Goal: Task Accomplishment & Management: Manage account settings

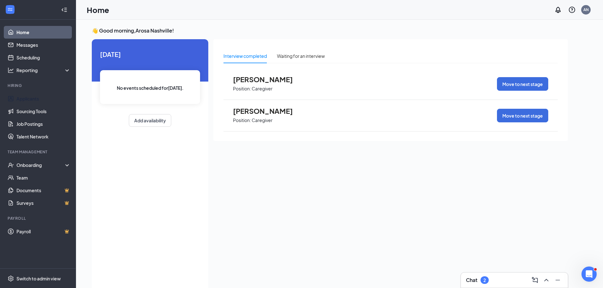
drag, startPoint x: 23, startPoint y: 99, endPoint x: 82, endPoint y: 61, distance: 70.0
click at [23, 99] on link "Applicants" at bounding box center [43, 98] width 54 height 13
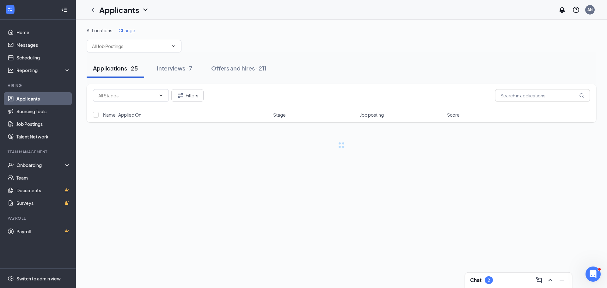
click at [129, 29] on span "Change" at bounding box center [127, 31] width 17 height 6
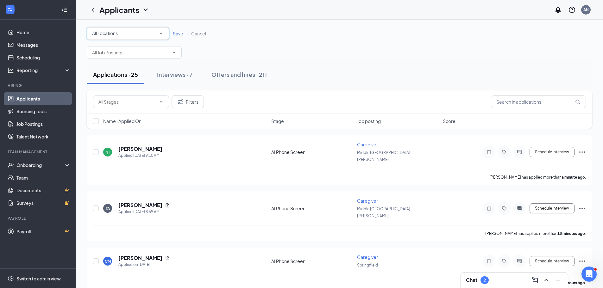
click at [153, 33] on div "All Locations" at bounding box center [127, 34] width 71 height 8
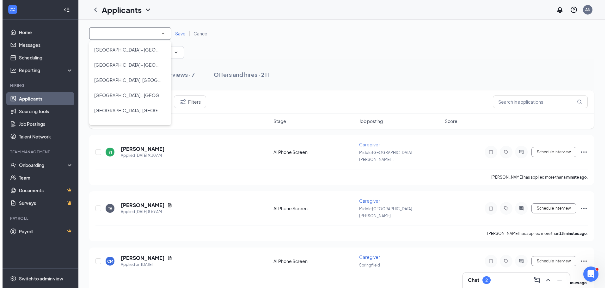
scroll to position [88, 0]
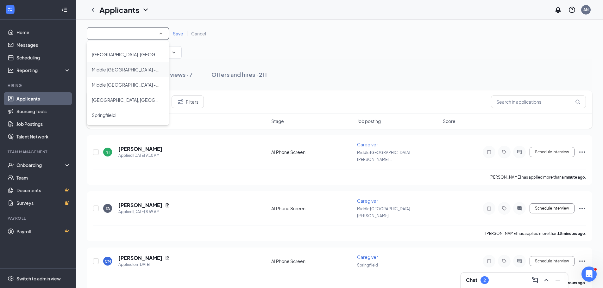
click at [136, 66] on span "Middle [GEOGRAPHIC_DATA] - [GEOGRAPHIC_DATA]" at bounding box center [125, 70] width 67 height 8
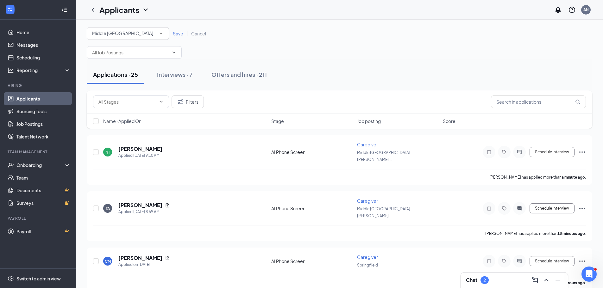
click at [178, 33] on span "Save" at bounding box center [178, 34] width 10 height 6
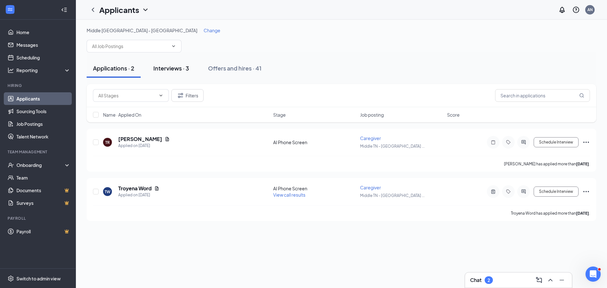
click at [174, 70] on div "Interviews · 3" at bounding box center [171, 68] width 36 height 8
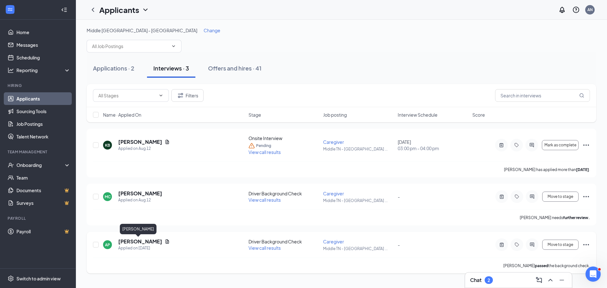
click at [141, 240] on h5 "[PERSON_NAME]" at bounding box center [140, 241] width 44 height 7
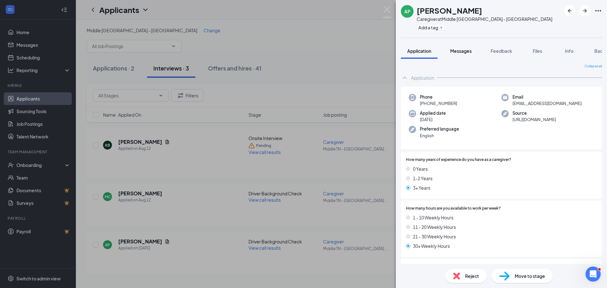
click at [461, 51] on span "Messages" at bounding box center [461, 51] width 22 height 6
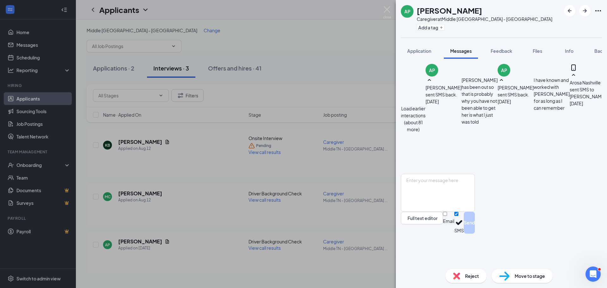
scroll to position [287, 0]
click at [475, 212] on textarea at bounding box center [438, 193] width 74 height 38
type textarea "s"
type textarea "Everything is in order. We need to set up a time for you to come in for orienta…"
click at [475, 234] on button "Send" at bounding box center [469, 223] width 11 height 22
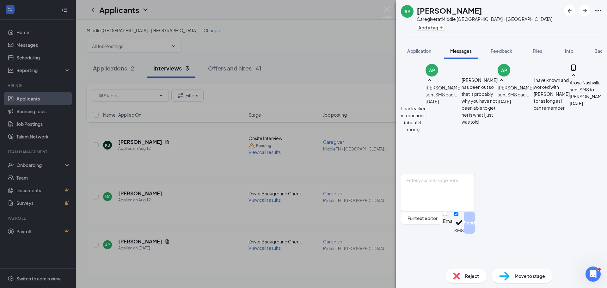
scroll to position [335, 0]
click at [293, 42] on div "AP [PERSON_NAME] Caregiver at [GEOGRAPHIC_DATA] - [GEOGRAPHIC_DATA] Add a tag A…" at bounding box center [303, 144] width 607 height 288
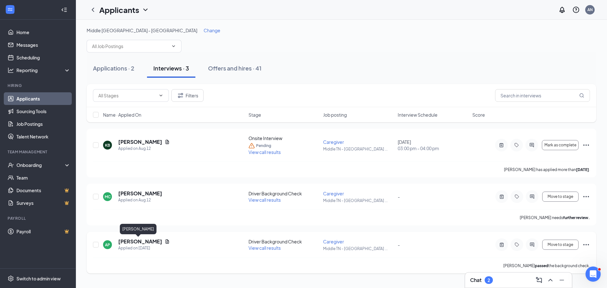
click at [135, 242] on h5 "[PERSON_NAME]" at bounding box center [140, 241] width 44 height 7
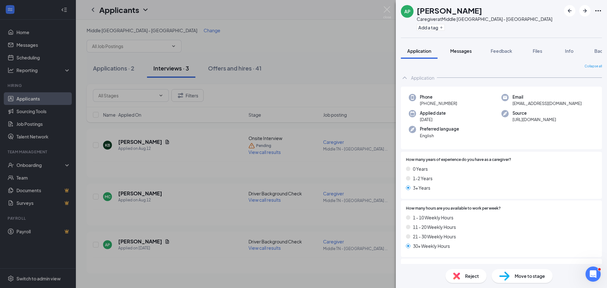
click at [464, 51] on span "Messages" at bounding box center [461, 51] width 22 height 6
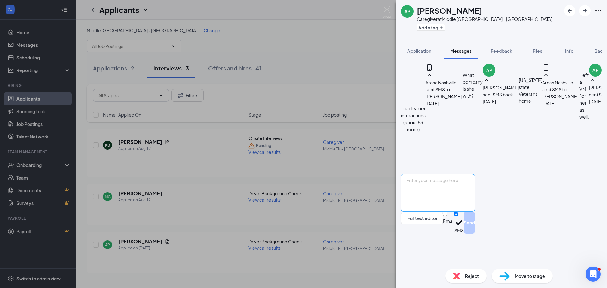
scroll to position [287, 0]
click at [475, 212] on textarea at bounding box center [438, 193] width 74 height 38
type textarea "Dates and times vary. I have [DATE] and [DATE] and 1PM."
click at [475, 234] on button "Send" at bounding box center [469, 223] width 11 height 22
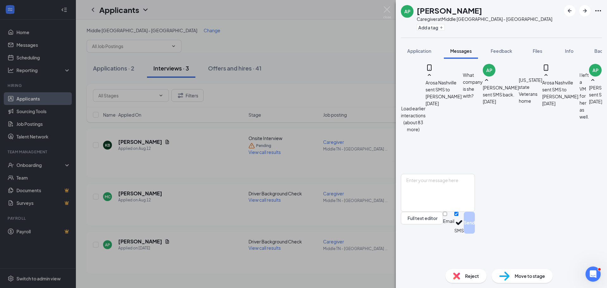
click at [320, 47] on div "AP [PERSON_NAME] Caregiver at [GEOGRAPHIC_DATA] - [GEOGRAPHIC_DATA] Add a tag A…" at bounding box center [303, 144] width 607 height 288
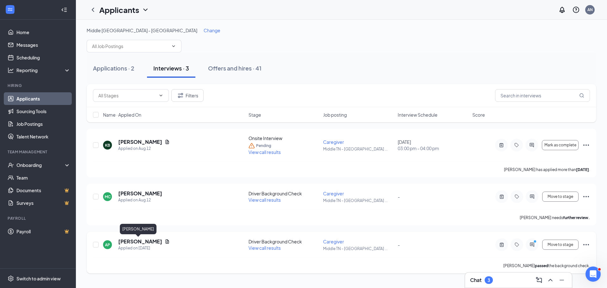
click at [138, 241] on h5 "[PERSON_NAME]" at bounding box center [140, 241] width 44 height 7
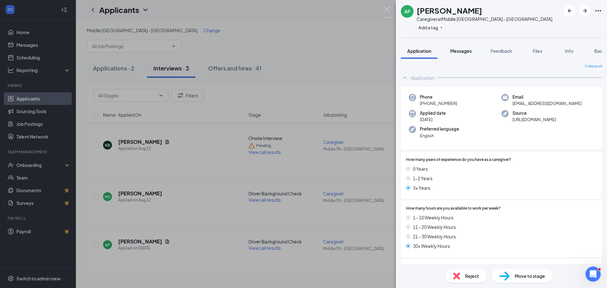
click at [464, 49] on span "Messages" at bounding box center [461, 51] width 22 height 6
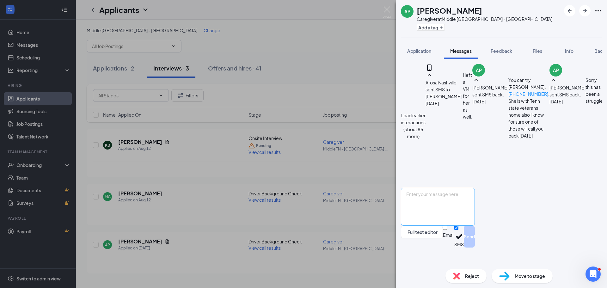
scroll to position [294, 0]
click at [464, 225] on textarea at bounding box center [438, 207] width 74 height 38
type textarea "I am open [DATE]"
click at [475, 211] on textarea "I am open [DATE]" at bounding box center [438, 207] width 74 height 38
click at [475, 248] on button "Send" at bounding box center [469, 237] width 11 height 22
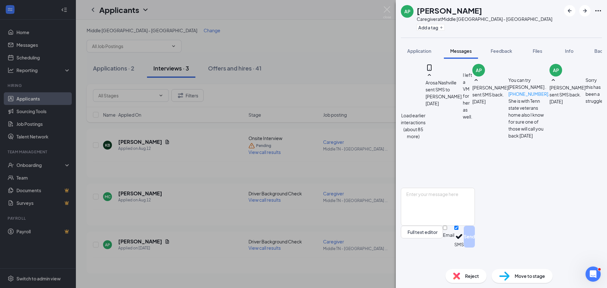
scroll to position [334, 0]
click at [534, 275] on span "Move to stage" at bounding box center [530, 276] width 30 height 7
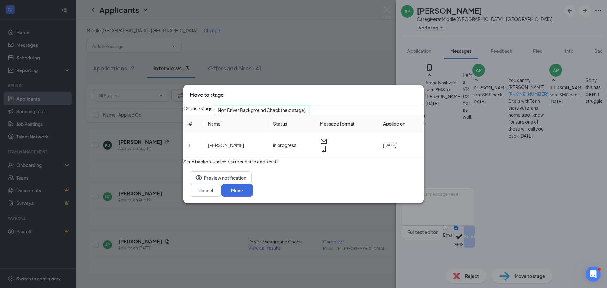
click at [306, 110] on span "Non Driver Background Check (next stage)" at bounding box center [262, 109] width 88 height 9
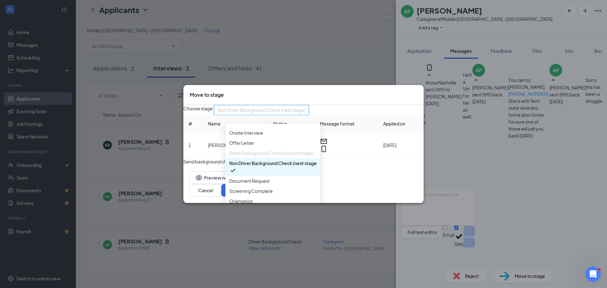
scroll to position [65, 0]
click at [252, 198] on span "Orientation" at bounding box center [241, 201] width 24 height 7
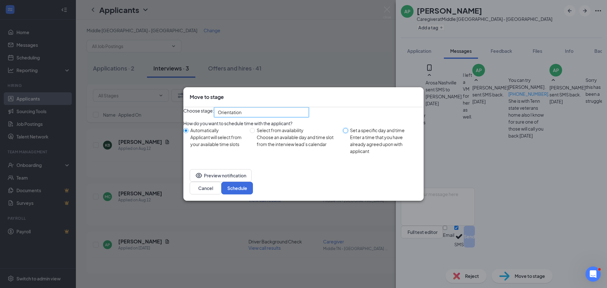
click at [345, 133] on input "Set a specific day and time Enter a time that you have already agreed upon with…" at bounding box center [345, 130] width 5 height 5
radio input "true"
radio input "false"
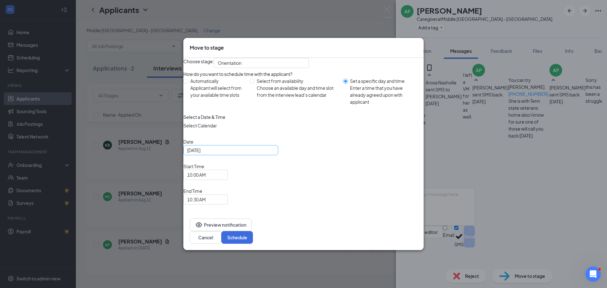
click at [241, 154] on input "[DATE]" at bounding box center [230, 150] width 86 height 7
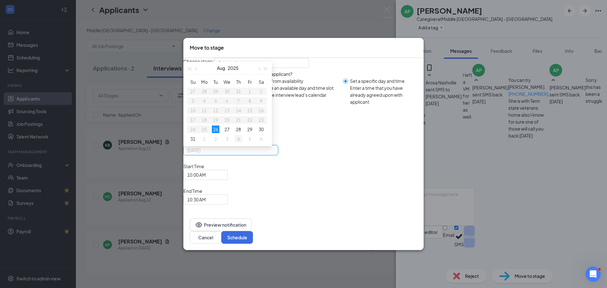
type input "[DATE]"
click at [242, 143] on div "4" at bounding box center [239, 139] width 8 height 8
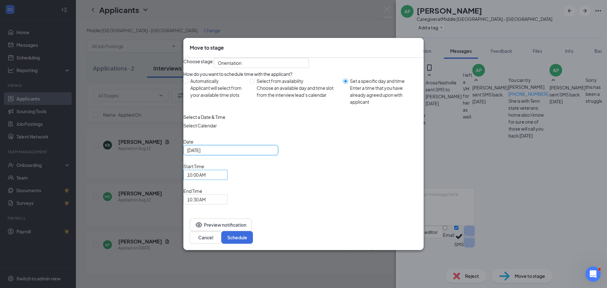
click at [218, 187] on span "10:00 AM" at bounding box center [202, 178] width 31 height 17
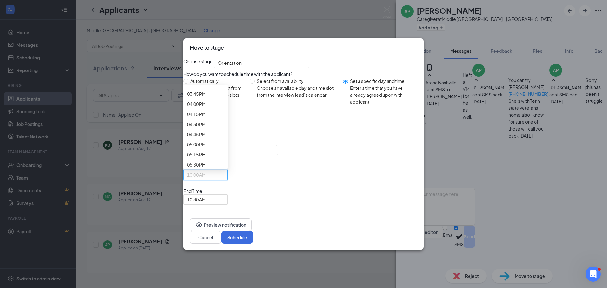
scroll to position [706, 0]
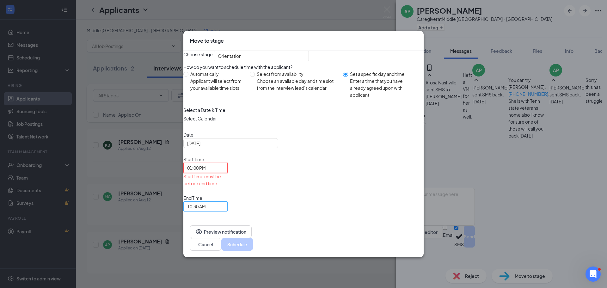
click at [206, 202] on span "10:30 AM" at bounding box center [196, 206] width 19 height 9
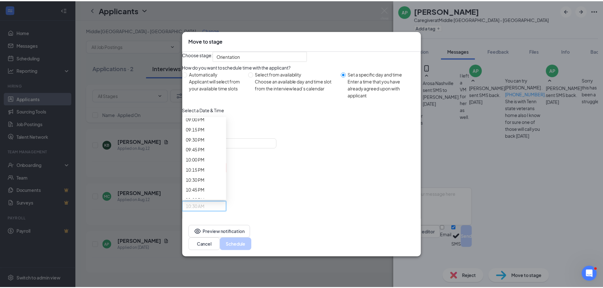
scroll to position [893, 0]
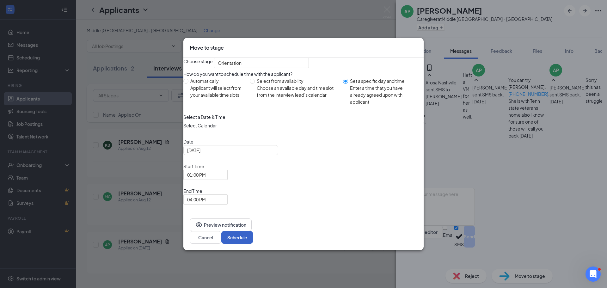
click at [253, 231] on button "Schedule" at bounding box center [237, 237] width 32 height 13
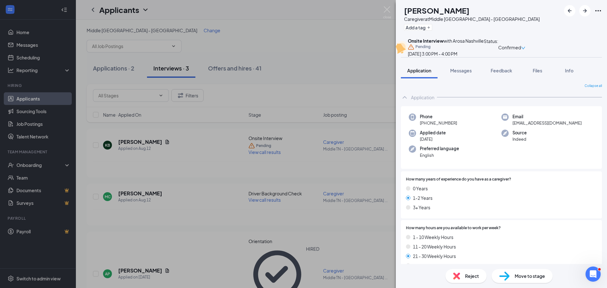
click at [356, 31] on div "KB Khaideejah Brown Caregiver at [GEOGRAPHIC_DATA] - [GEOGRAPHIC_DATA] Add a ta…" at bounding box center [303, 144] width 607 height 288
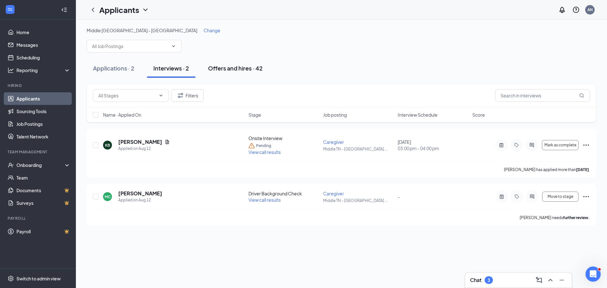
click at [246, 69] on div "Offers and hires · 42" at bounding box center [235, 68] width 55 height 8
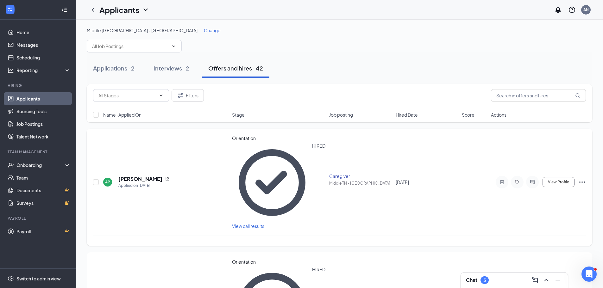
click at [584, 178] on icon "Ellipses" at bounding box center [582, 182] width 8 height 8
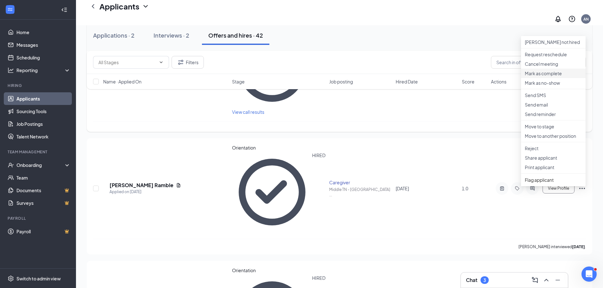
scroll to position [127, 0]
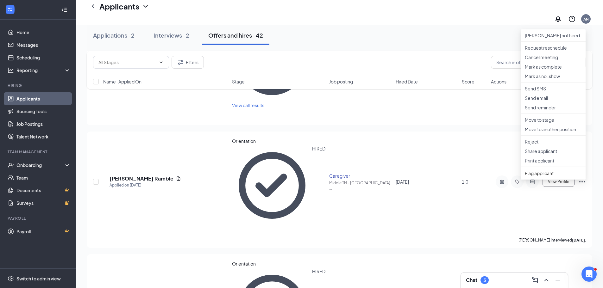
click at [416, 41] on div "Applications · 2 Interviews · 2 Offers and hires · 42" at bounding box center [339, 35] width 505 height 19
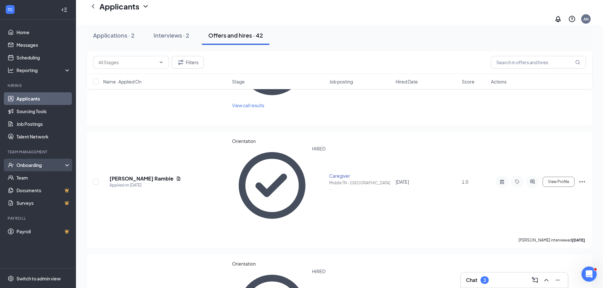
click at [36, 164] on div "Onboarding" at bounding box center [40, 165] width 49 height 6
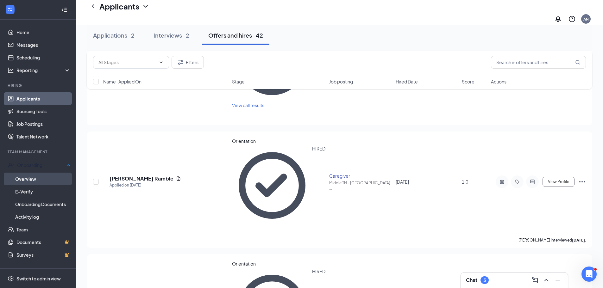
click at [28, 178] on link "Overview" at bounding box center [42, 179] width 55 height 13
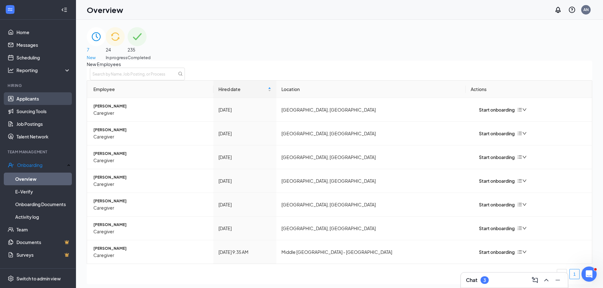
click at [17, 97] on link "Applicants" at bounding box center [43, 98] width 54 height 13
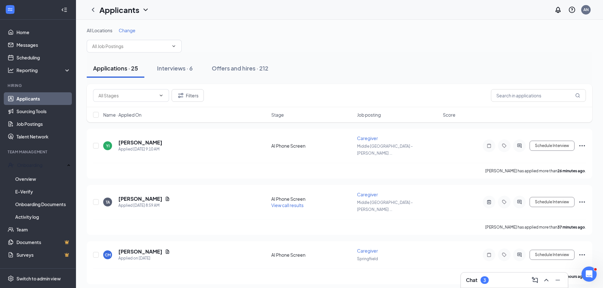
click at [121, 30] on span "Change" at bounding box center [127, 31] width 17 height 6
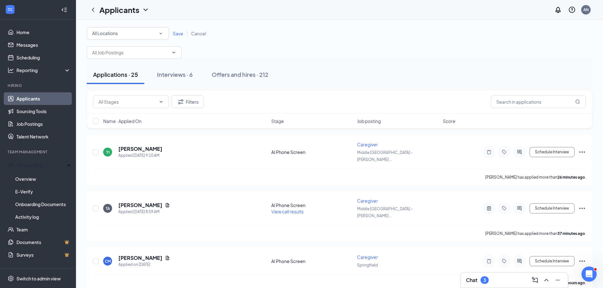
click at [146, 36] on div "All Locations" at bounding box center [127, 34] width 71 height 8
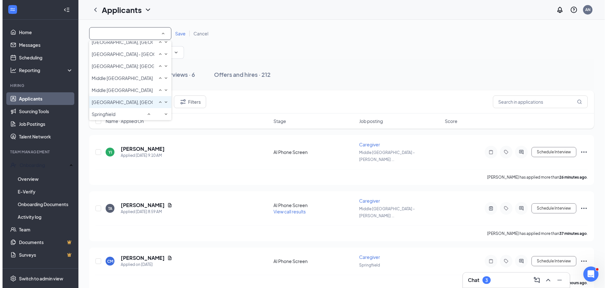
scroll to position [88, 0]
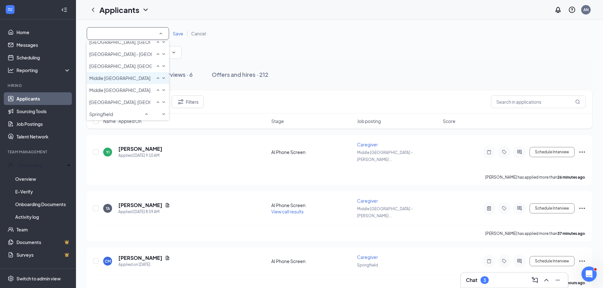
click at [127, 75] on span "Middle [GEOGRAPHIC_DATA] - [GEOGRAPHIC_DATA]" at bounding box center [144, 78] width 111 height 6
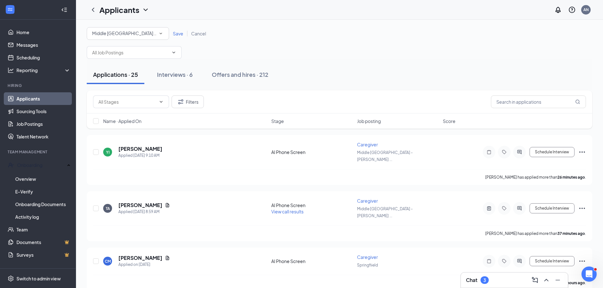
click at [179, 31] on span "Save" at bounding box center [178, 34] width 10 height 6
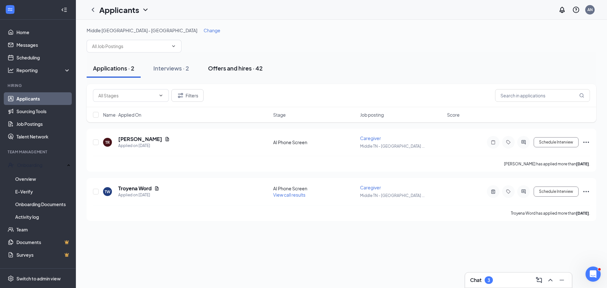
click at [227, 69] on div "Offers and hires · 42" at bounding box center [235, 68] width 55 height 8
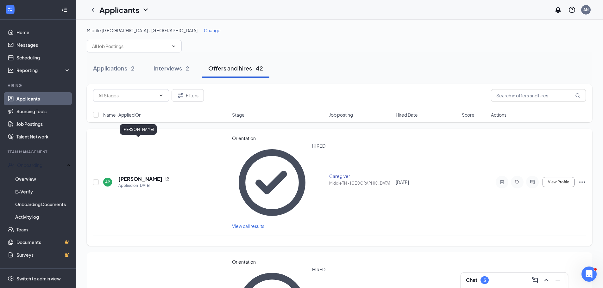
click at [130, 176] on h5 "[PERSON_NAME]" at bounding box center [140, 179] width 44 height 7
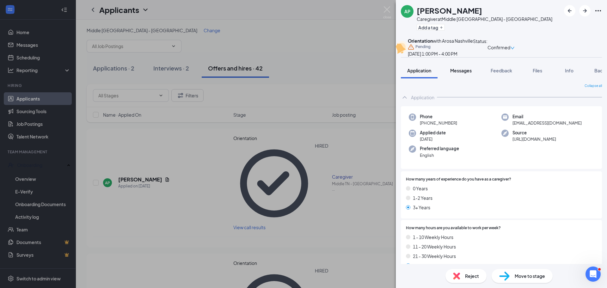
click at [469, 73] on span "Messages" at bounding box center [461, 71] width 22 height 6
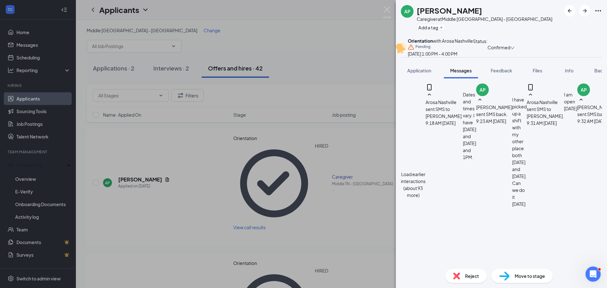
scroll to position [185, 0]
type textarea "I am going to send you the link for onboarding so that you can have it done bef…"
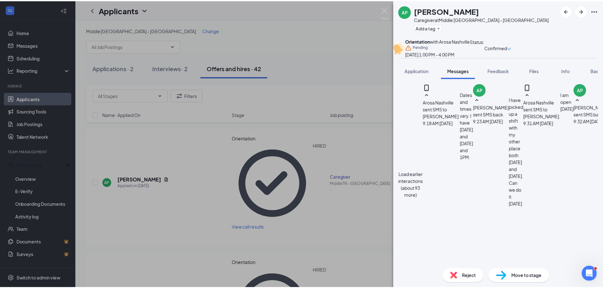
scroll to position [253, 0]
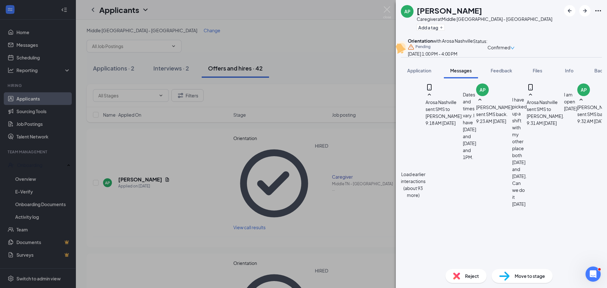
click at [26, 179] on div "AP [PERSON_NAME] Caregiver at [GEOGRAPHIC_DATA] - [GEOGRAPHIC_DATA] Add a tag O…" at bounding box center [303, 144] width 607 height 288
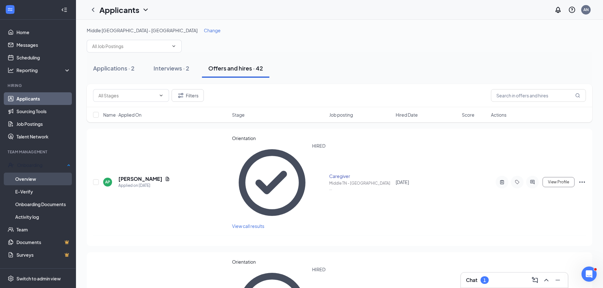
click at [31, 174] on link "Overview" at bounding box center [42, 179] width 55 height 13
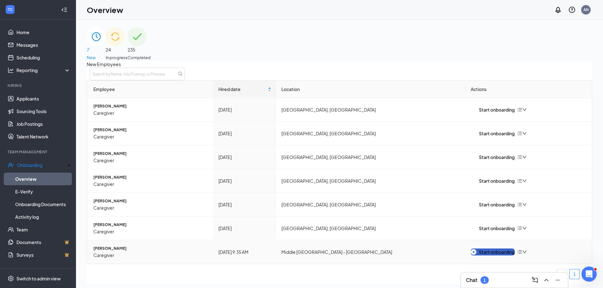
click at [500, 254] on div "Start onboarding" at bounding box center [492, 252] width 44 height 7
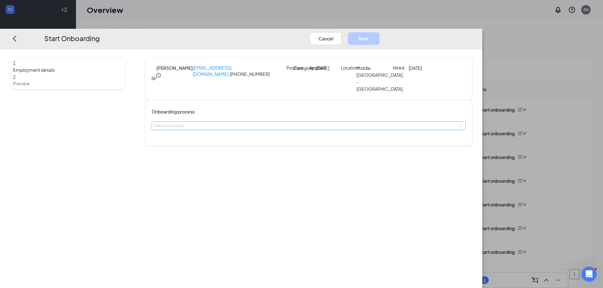
click at [284, 125] on div "Select a process" at bounding box center [307, 126] width 306 height 6
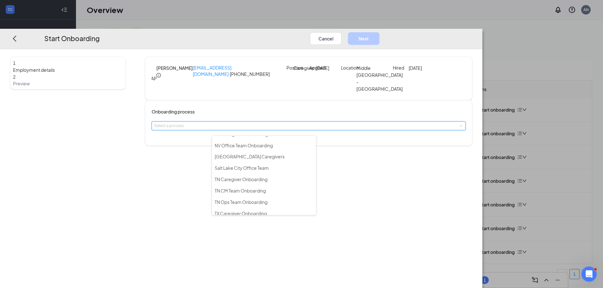
scroll to position [316, 0]
click at [252, 175] on span "TN Caregiver Onboarding" at bounding box center [240, 177] width 53 height 6
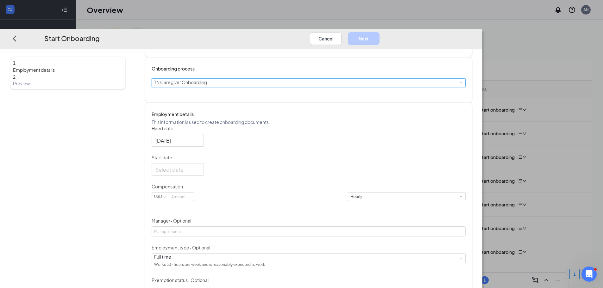
scroll to position [63, 0]
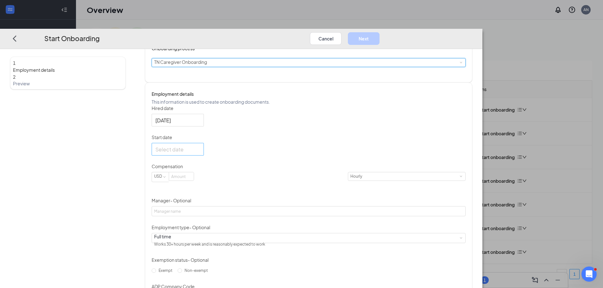
click at [200, 153] on div at bounding box center [177, 150] width 45 height 8
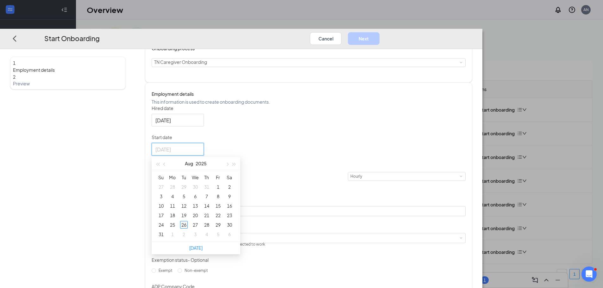
type input "[DATE]"
click at [188, 229] on div "26" at bounding box center [184, 225] width 8 height 8
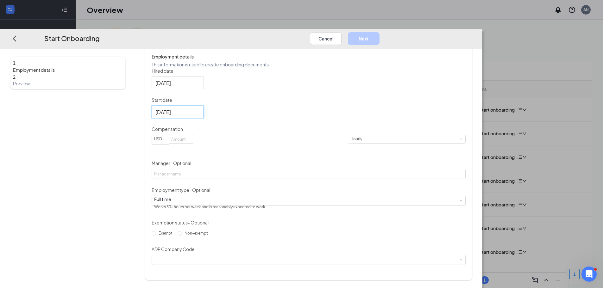
scroll to position [113, 0]
click at [194, 141] on input at bounding box center [181, 139] width 25 height 8
type input "17.5"
click at [237, 172] on input "Manager - Optional" at bounding box center [309, 174] width 314 height 10
type input "[PERSON_NAME]"
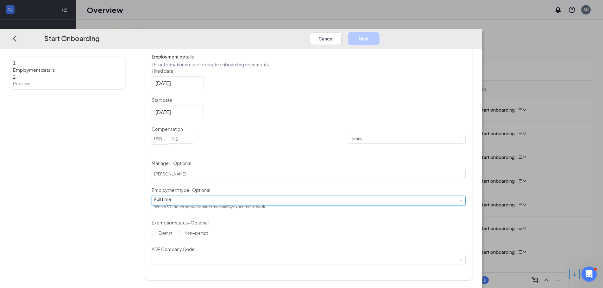
click at [220, 202] on div "Full time" at bounding box center [209, 199] width 111 height 6
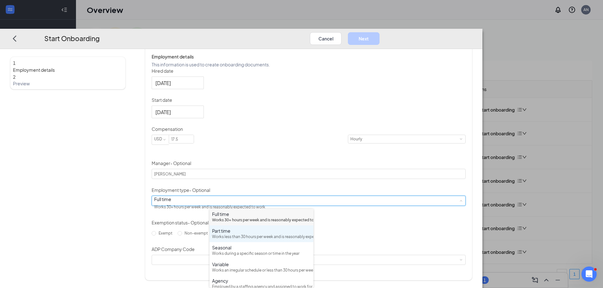
click at [225, 240] on div "Works less than 30 hours per week and is reasonably expected to work" at bounding box center [261, 237] width 99 height 6
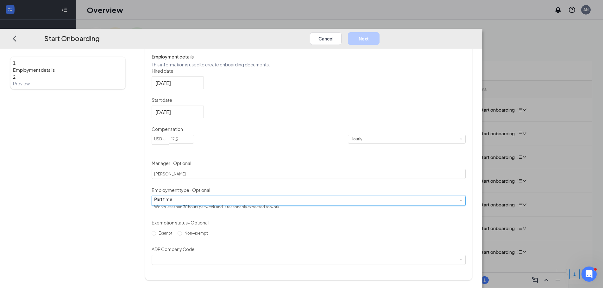
click at [422, 123] on div "Hired date [DATE] Start date [DATE] [DATE] Su Mo Tu We Th Fr Sa 27 28 29 30 31 …" at bounding box center [309, 166] width 314 height 197
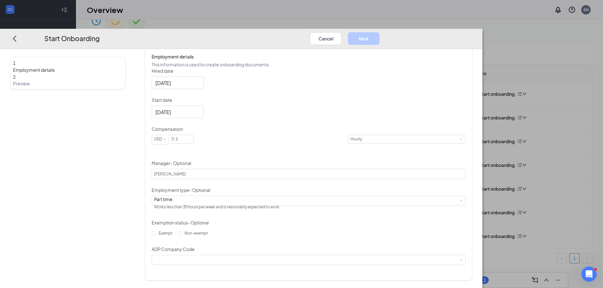
scroll to position [28, 0]
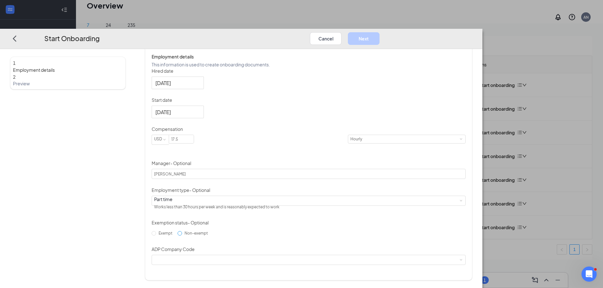
click at [182, 236] on input "Non-exempt" at bounding box center [179, 233] width 4 height 4
radio input "true"
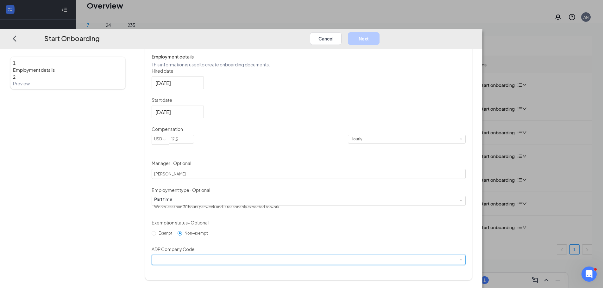
click at [292, 265] on div at bounding box center [308, 259] width 309 height 9
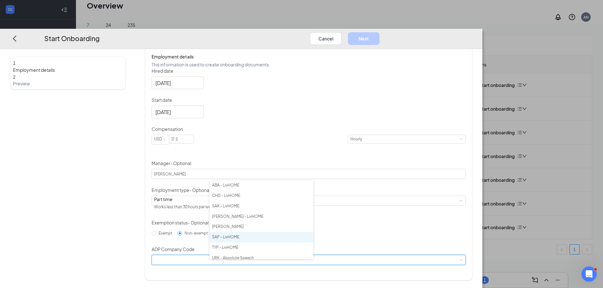
click at [231, 237] on li "SAP - LivHOME" at bounding box center [261, 237] width 104 height 10
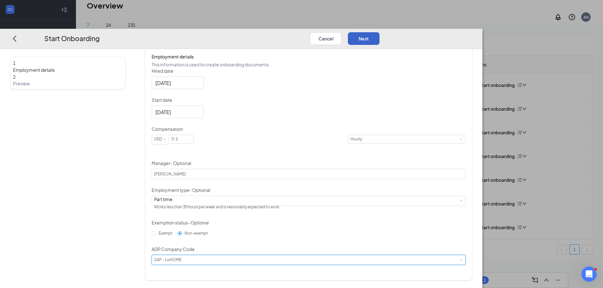
click at [379, 32] on button "Next" at bounding box center [364, 38] width 32 height 13
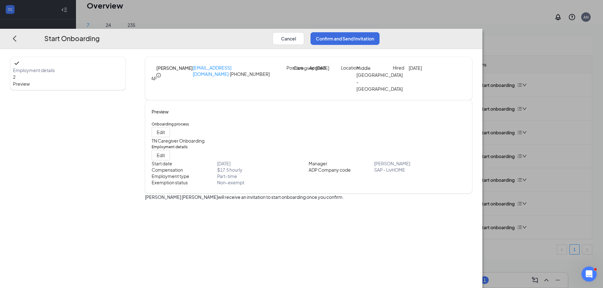
scroll to position [0, 0]
click at [379, 32] on button "Confirm and Send Invitation" at bounding box center [344, 38] width 69 height 13
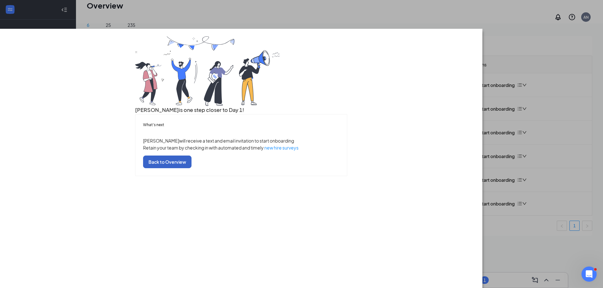
click at [191, 168] on button "Back to Overview" at bounding box center [167, 162] width 48 height 13
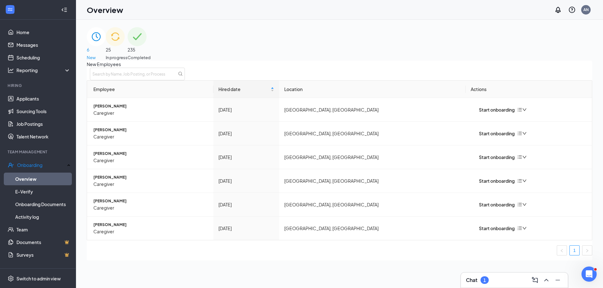
click at [127, 54] on span "In progress" at bounding box center [117, 57] width 22 height 6
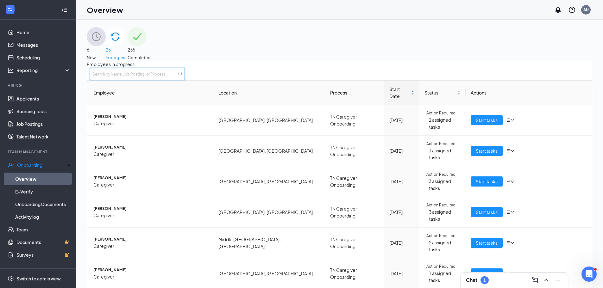
click at [185, 78] on input "text" at bounding box center [137, 74] width 95 height 13
type input "pitt"
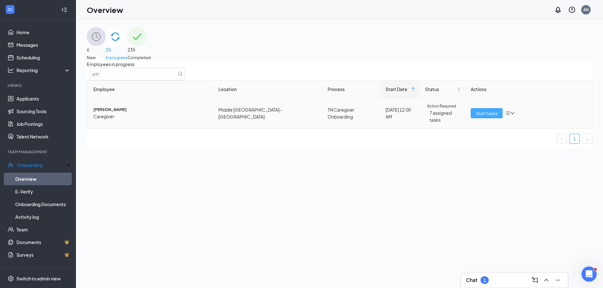
click at [489, 117] on span "Start tasks" at bounding box center [486, 113] width 22 height 7
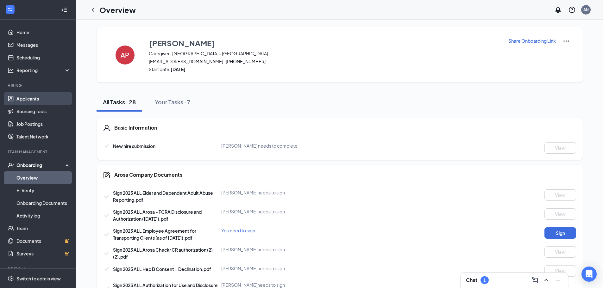
click at [33, 101] on link "Applicants" at bounding box center [43, 98] width 54 height 13
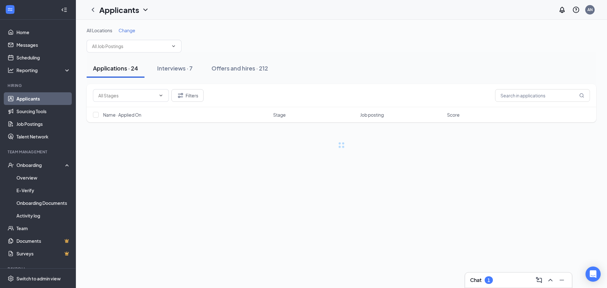
click at [129, 30] on span "Change" at bounding box center [127, 31] width 17 height 6
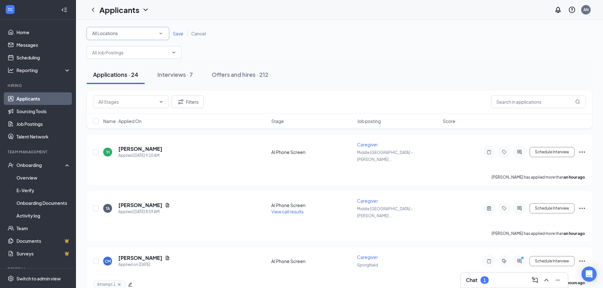
click at [106, 33] on span "All Locations" at bounding box center [105, 33] width 26 height 6
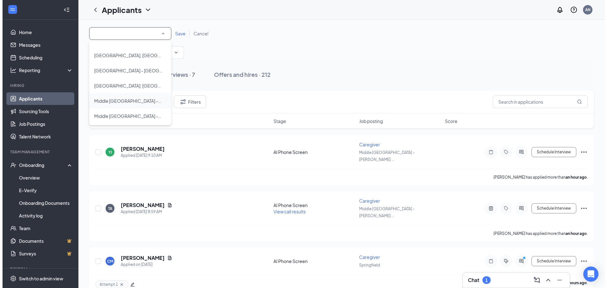
scroll to position [88, 0]
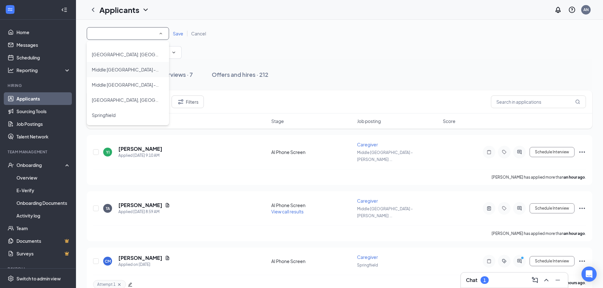
click at [135, 70] on span "Middle [GEOGRAPHIC_DATA] - [GEOGRAPHIC_DATA]" at bounding box center [147, 70] width 111 height 6
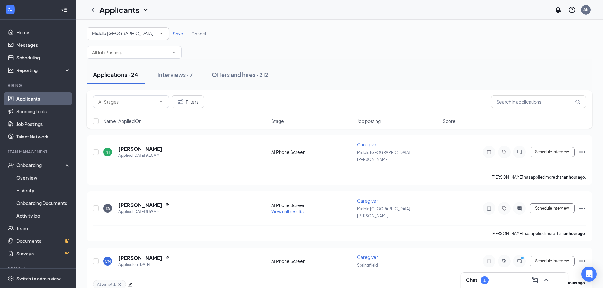
click at [178, 31] on span "Save" at bounding box center [178, 34] width 10 height 6
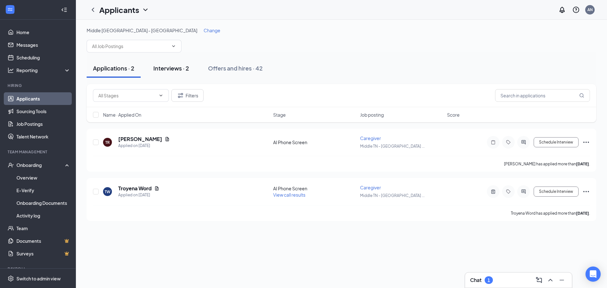
click at [170, 69] on div "Interviews · 2" at bounding box center [171, 68] width 36 height 8
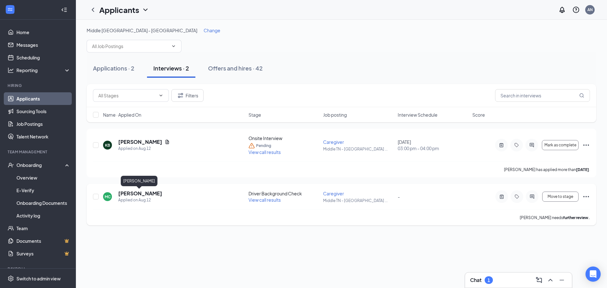
click at [126, 195] on h5 "[PERSON_NAME]" at bounding box center [140, 193] width 44 height 7
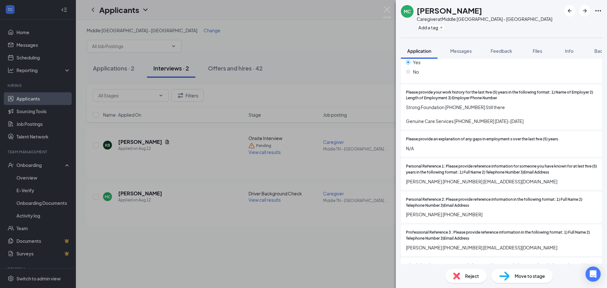
scroll to position [759, 0]
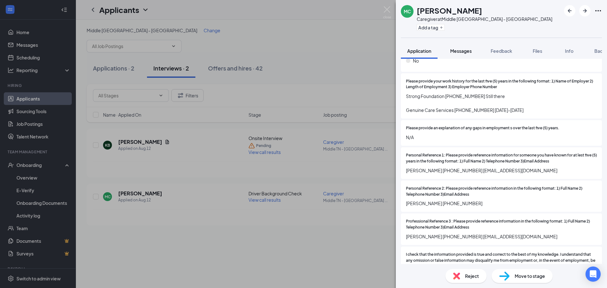
click at [473, 51] on button "Messages" at bounding box center [461, 51] width 34 height 16
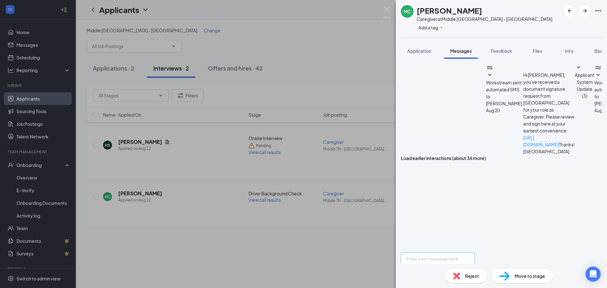
scroll to position [100, 0]
click at [469, 252] on textarea at bounding box center [438, 271] width 74 height 38
type textarea "Hi Maria. The only reference that I was able to make contact with is Ruth Harri…"
drag, startPoint x: 524, startPoint y: 219, endPoint x: 378, endPoint y: 206, distance: 145.8
click at [378, 206] on div "MC Maria Cummins Caregiver at Middle TN - Murfreesboro Add a tag Application Me…" at bounding box center [303, 144] width 607 height 288
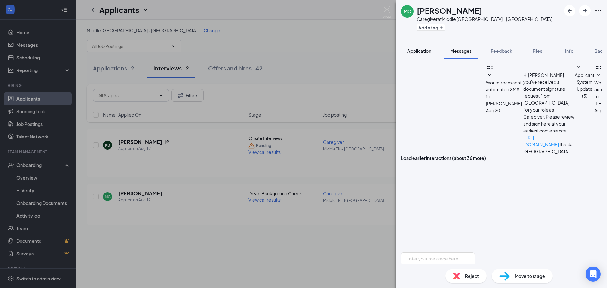
click at [421, 53] on span "Application" at bounding box center [419, 51] width 24 height 6
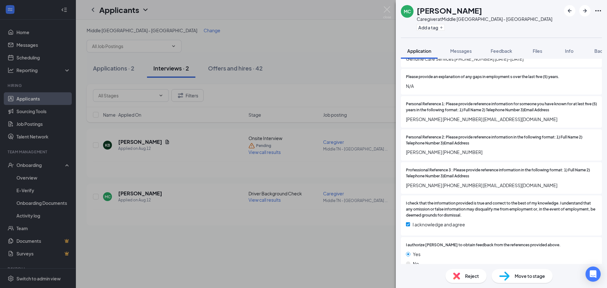
scroll to position [823, 0]
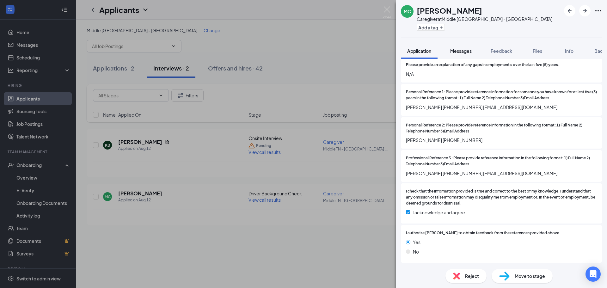
click at [463, 52] on span "Messages" at bounding box center [461, 51] width 22 height 6
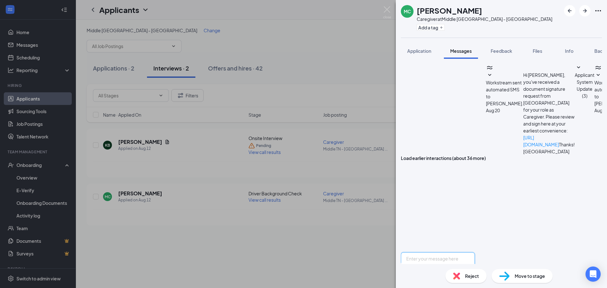
click at [441, 252] on textarea at bounding box center [438, 271] width 74 height 38
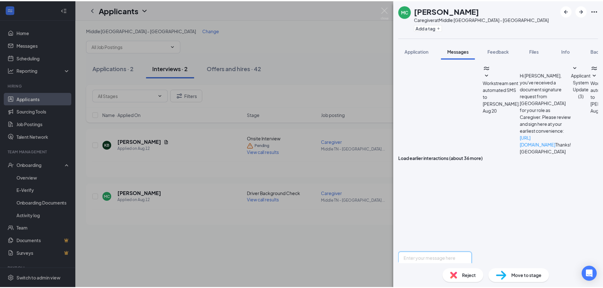
scroll to position [100, 0]
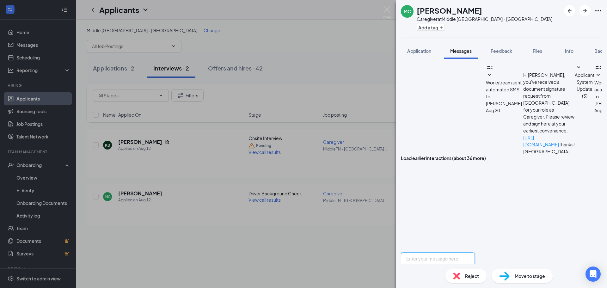
click at [441, 252] on textarea at bounding box center [438, 271] width 74 height 38
paste textarea "Hi Maria. The only reference that I was able to make contact with is Ruth Harri…"
click at [475, 252] on textarea "Hi Maria. The only reference that I was able to make contact with is Ruth Harri…" at bounding box center [438, 271] width 74 height 38
type textarea "Hi Maria. The only reference that I was able to make contact with is Ruth Harri…"
drag, startPoint x: 525, startPoint y: 220, endPoint x: 365, endPoint y: 205, distance: 160.1
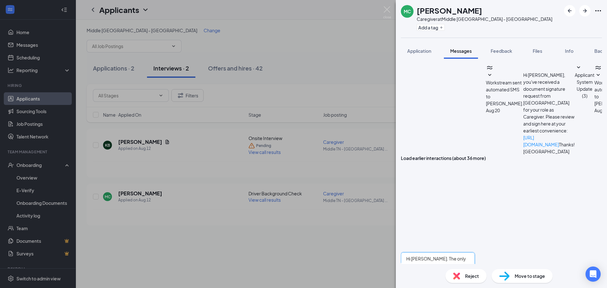
click at [365, 205] on div "MC Maria Cummins Caregiver at Middle TN - Murfreesboro Add a tag Application Me…" at bounding box center [303, 144] width 607 height 288
click at [329, 13] on div "MC Maria Cummins Caregiver at Middle TN - Murfreesboro Add a tag Application Me…" at bounding box center [303, 144] width 607 height 288
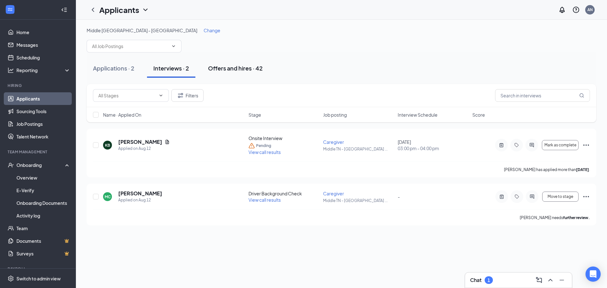
click at [218, 68] on div "Offers and hires · 42" at bounding box center [235, 68] width 55 height 8
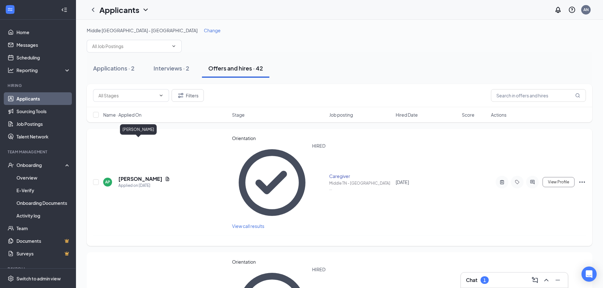
click at [132, 176] on h5 "[PERSON_NAME]" at bounding box center [140, 179] width 44 height 7
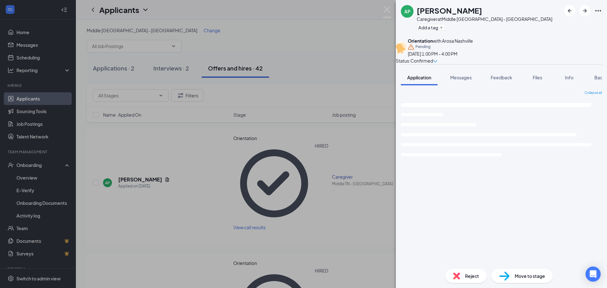
click at [292, 59] on div "AP Angela Pitts Caregiver at Middle TN - Murfreesboro Add a tag Orientation wit…" at bounding box center [303, 144] width 607 height 288
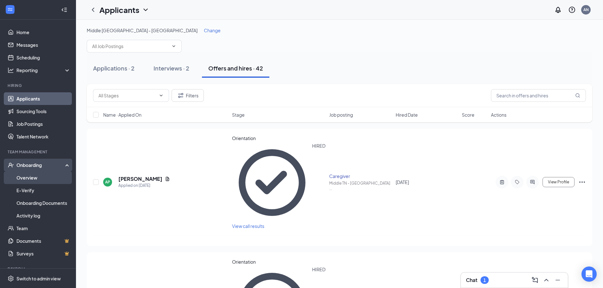
click at [26, 178] on link "Overview" at bounding box center [43, 177] width 54 height 13
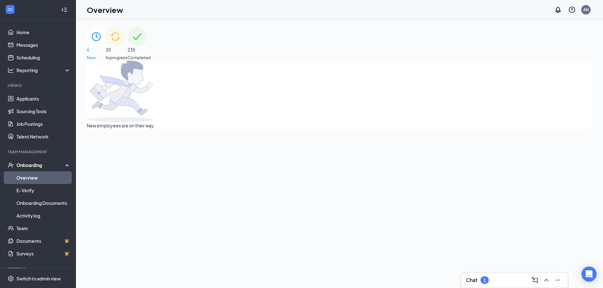
click at [127, 54] on span "In progress" at bounding box center [117, 57] width 22 height 6
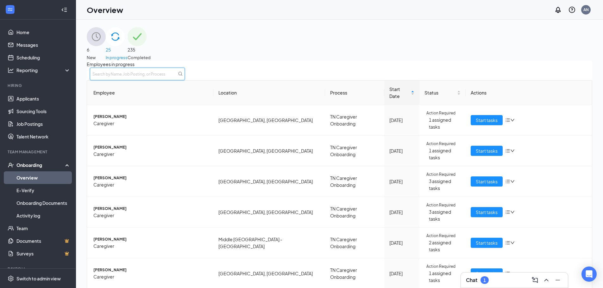
click at [185, 79] on input "text" at bounding box center [137, 74] width 95 height 13
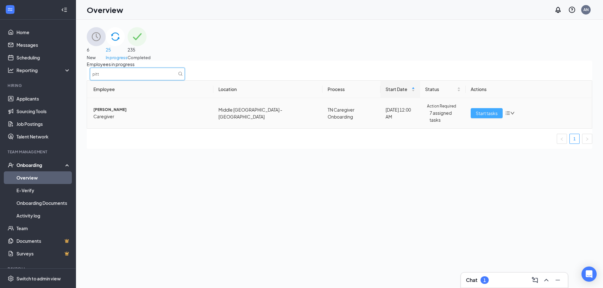
type input "pitt"
click at [487, 117] on span "Start tasks" at bounding box center [486, 113] width 22 height 7
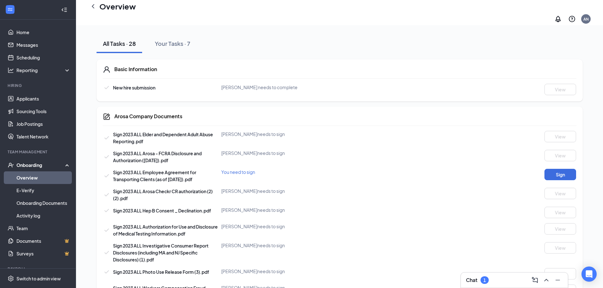
scroll to position [95, 0]
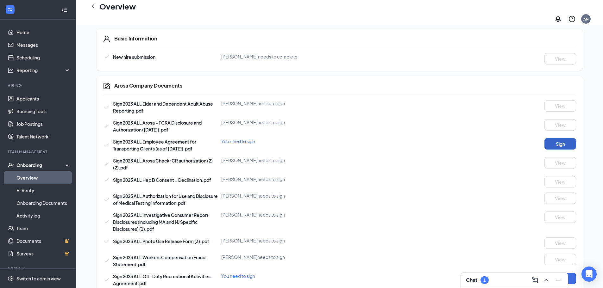
click at [565, 140] on button "Sign" at bounding box center [560, 143] width 32 height 11
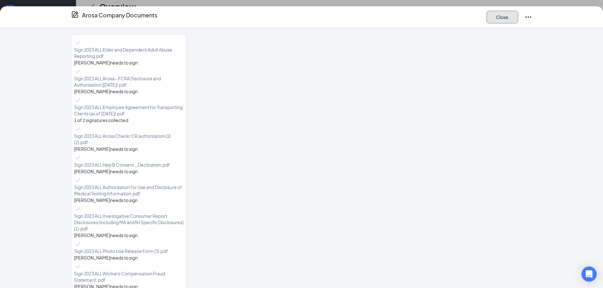
click at [510, 14] on button "Close" at bounding box center [502, 17] width 32 height 13
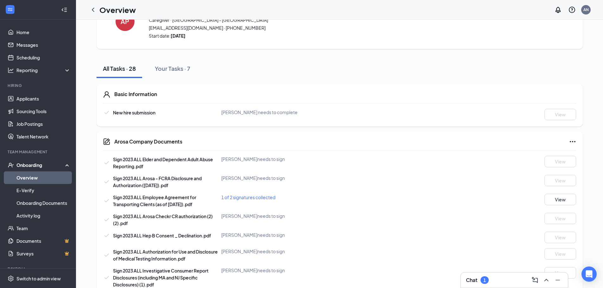
scroll to position [0, 0]
